Goal: Task Accomplishment & Management: Manage account settings

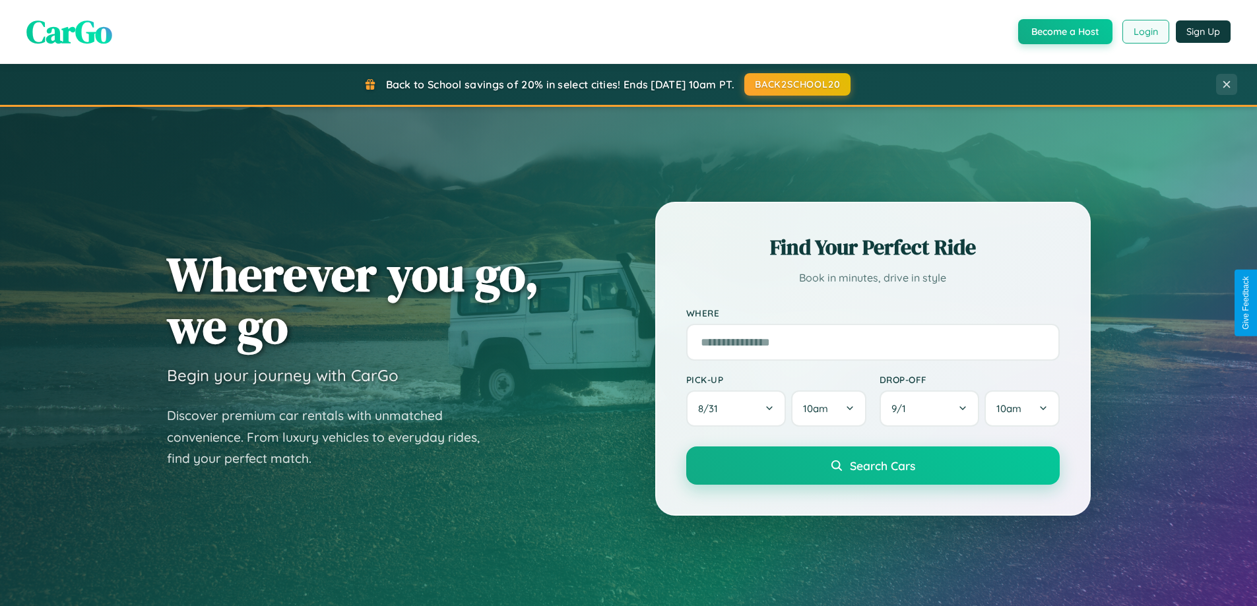
click at [1145, 32] on button "Login" at bounding box center [1145, 32] width 47 height 24
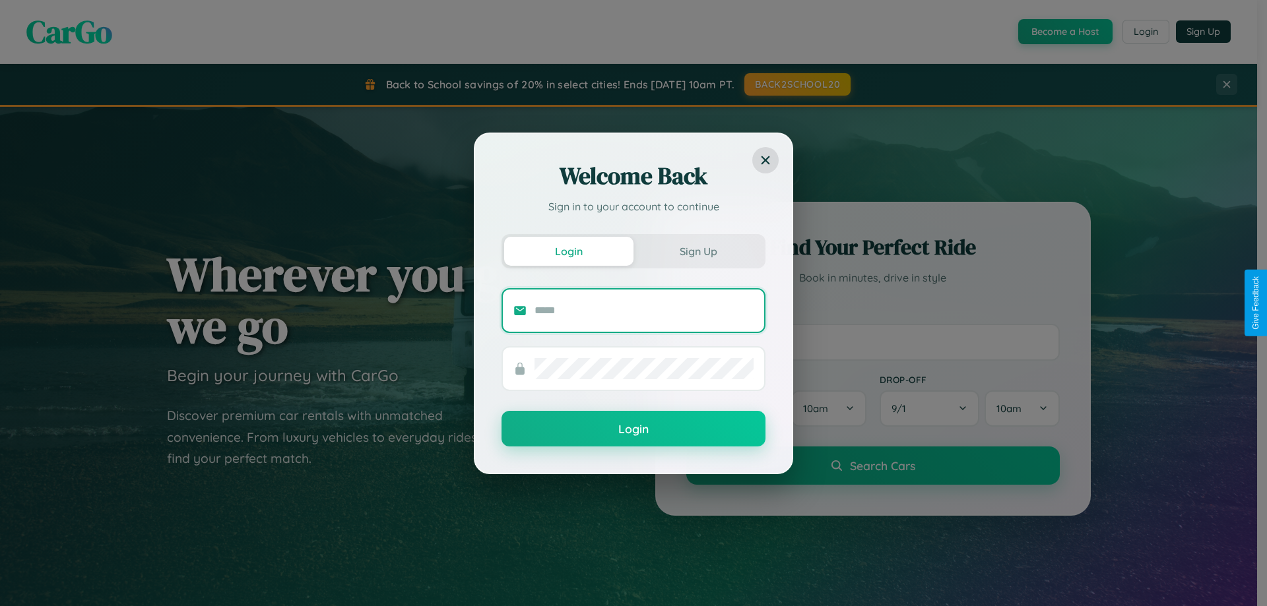
click at [644, 310] on input "text" at bounding box center [643, 310] width 219 height 21
type input "**********"
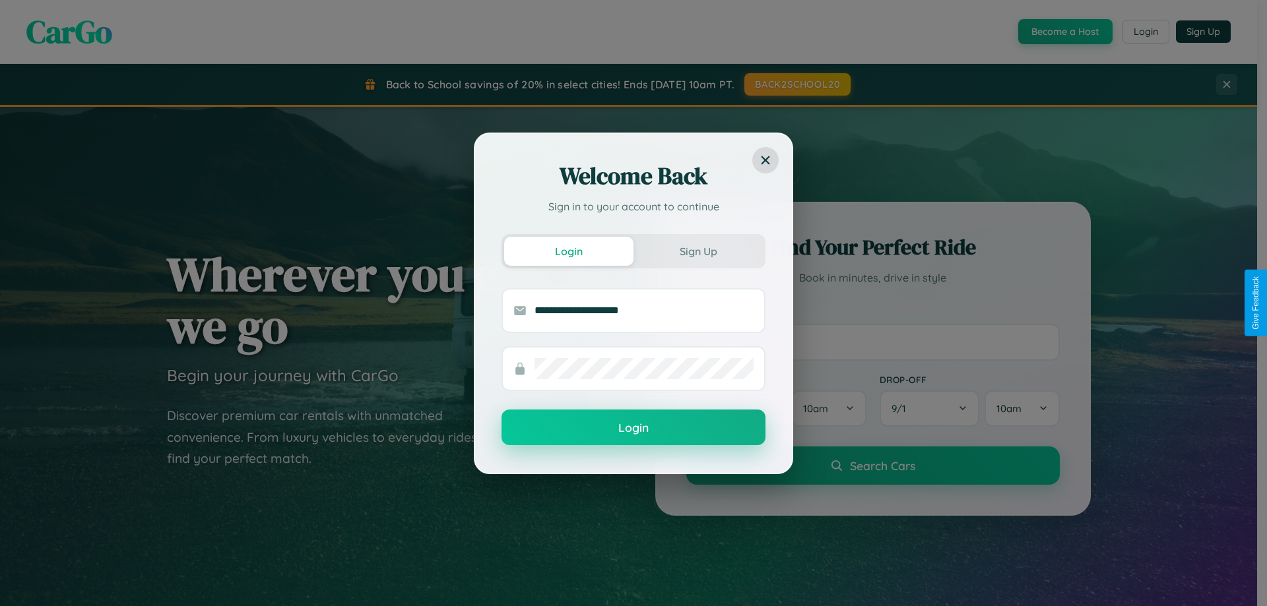
click at [633, 428] on button "Login" at bounding box center [633, 428] width 264 height 36
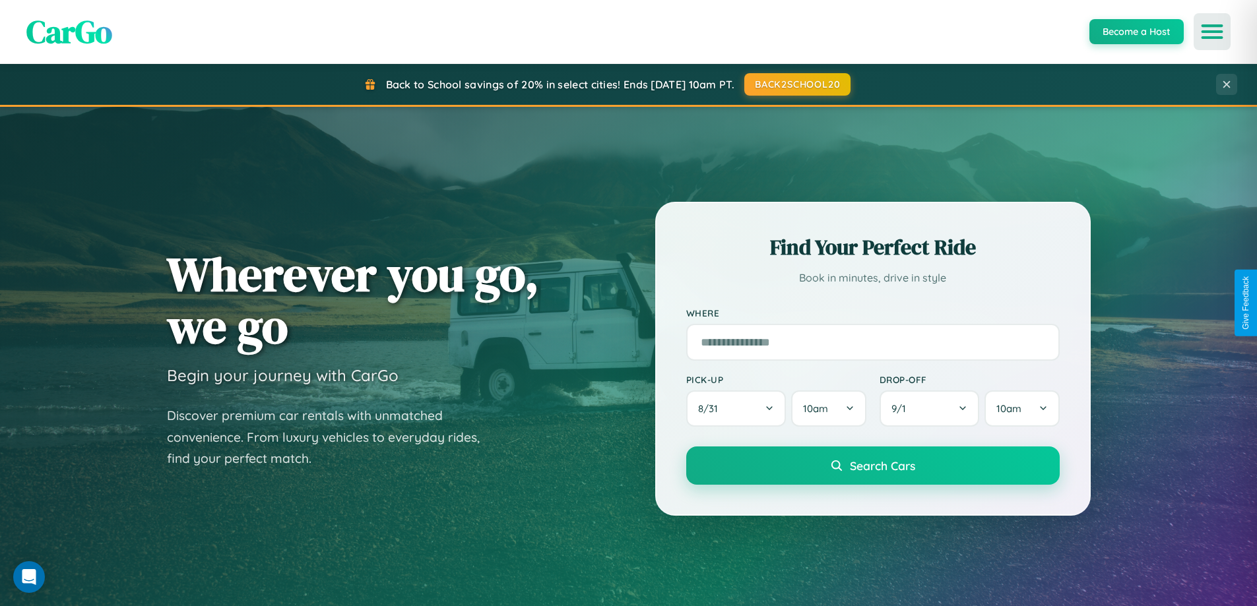
click at [1212, 32] on icon "Open menu" at bounding box center [1212, 32] width 19 height 12
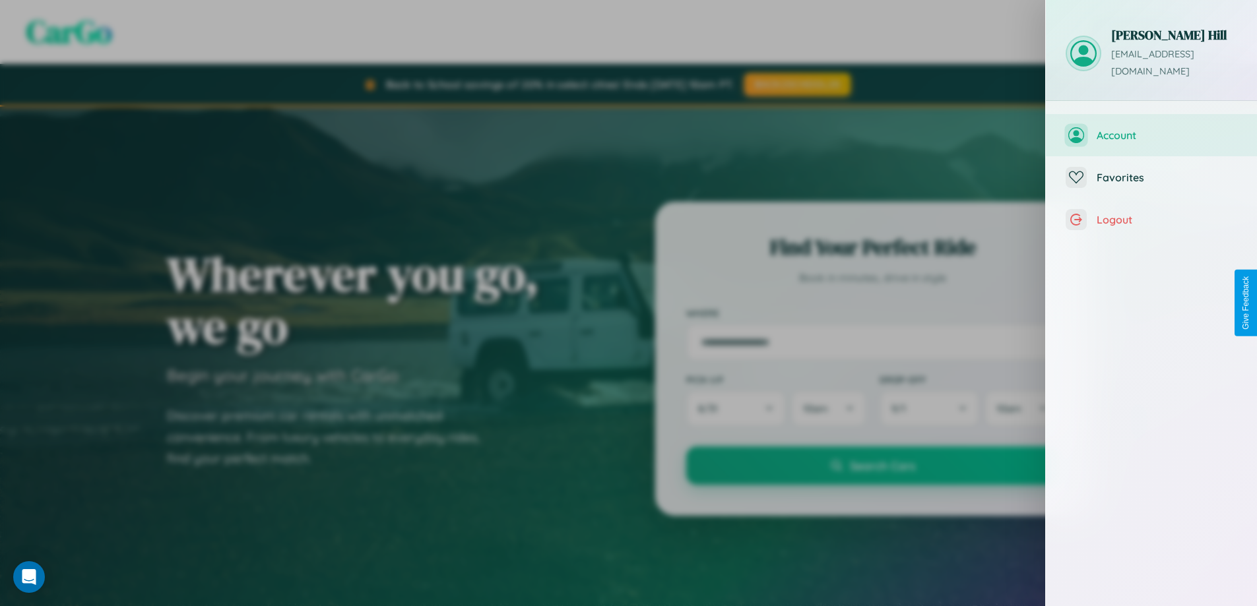
click at [1151, 129] on span "Account" at bounding box center [1167, 135] width 141 height 13
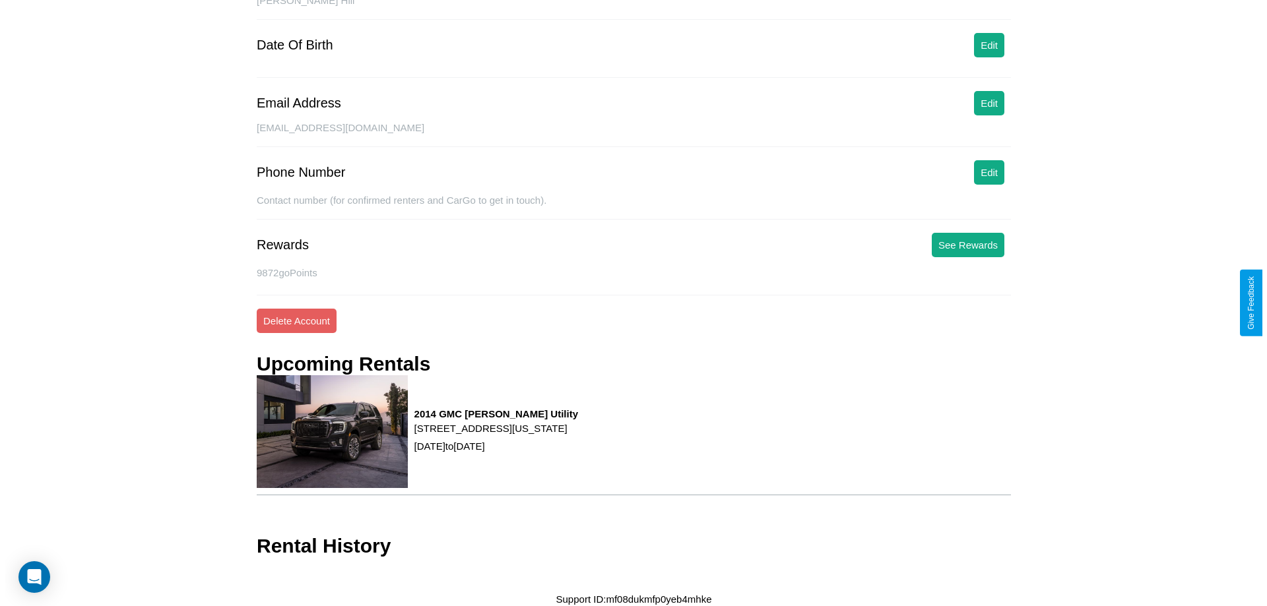
scroll to position [152, 0]
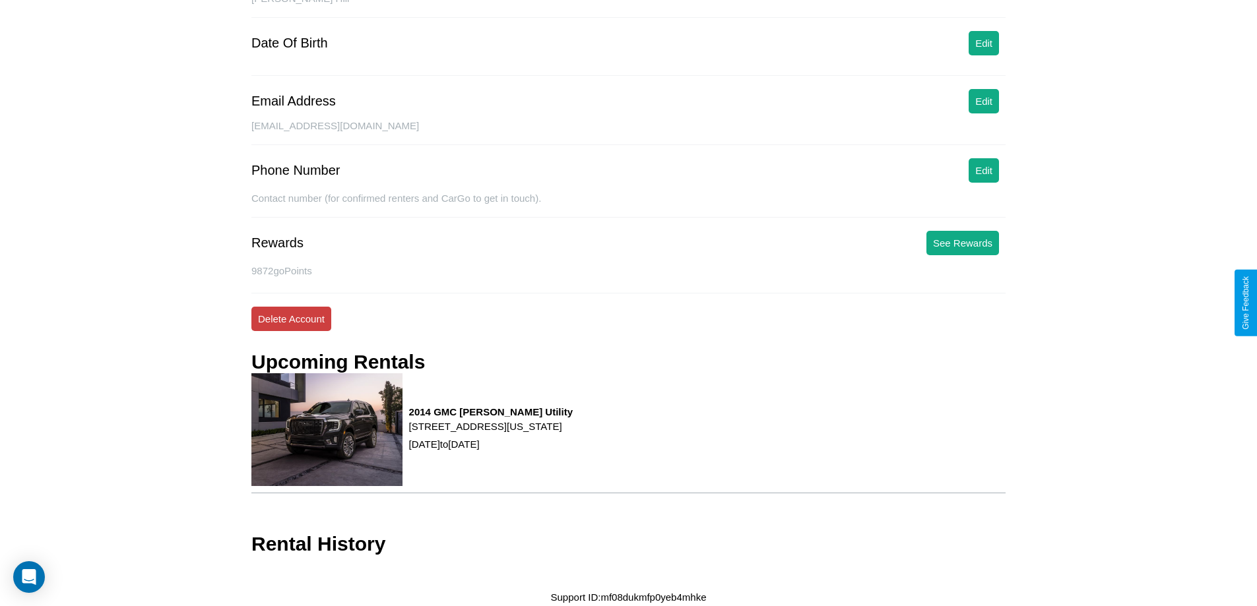
click at [291, 319] on button "Delete Account" at bounding box center [291, 319] width 80 height 24
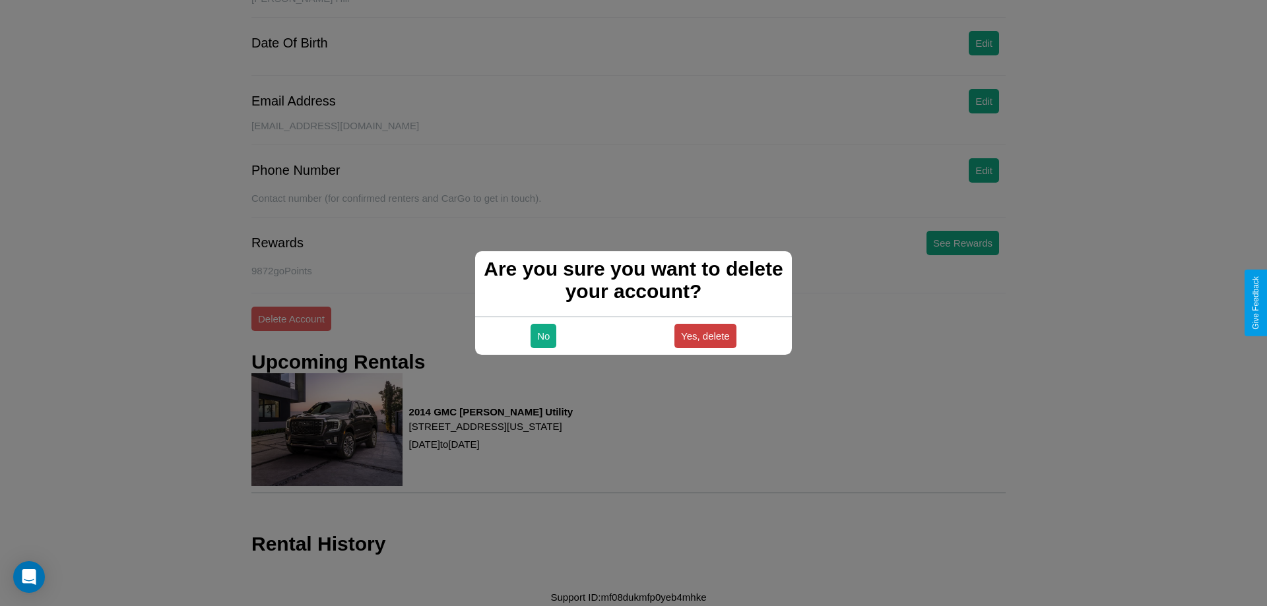
click at [705, 336] on button "Yes, delete" at bounding box center [705, 336] width 62 height 24
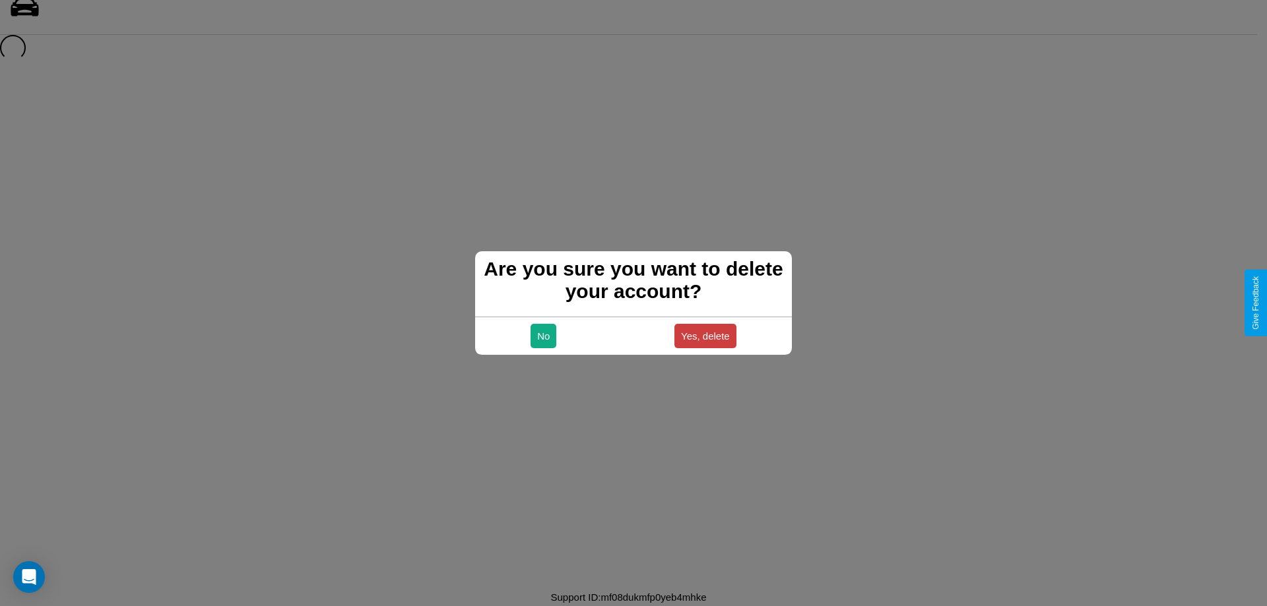
scroll to position [18, 0]
